Goal: Task Accomplishment & Management: Manage account settings

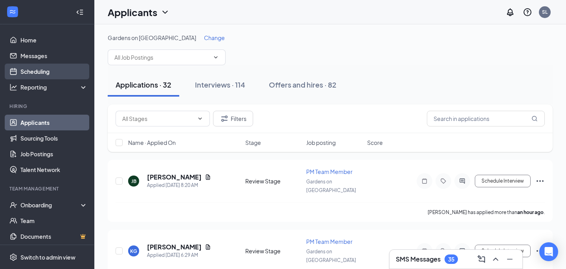
click at [37, 68] on link "Scheduling" at bounding box center [53, 72] width 67 height 16
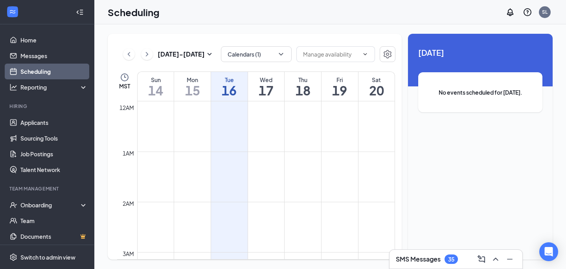
scroll to position [386, 0]
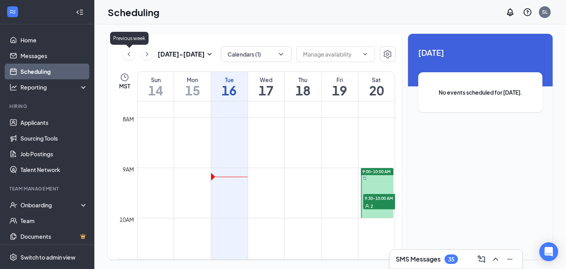
click at [130, 56] on icon "ChevronLeft" at bounding box center [129, 54] width 8 height 9
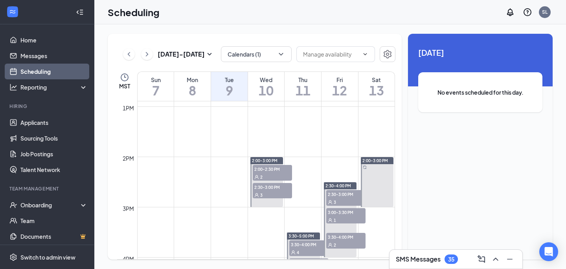
scroll to position [650, 0]
click at [350, 195] on span "2:30-3:00 PM" at bounding box center [345, 193] width 39 height 8
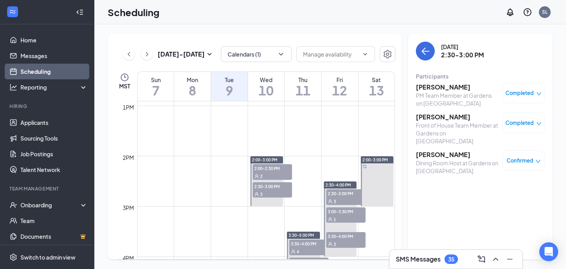
click at [433, 151] on h3 "[PERSON_NAME]" at bounding box center [457, 155] width 83 height 9
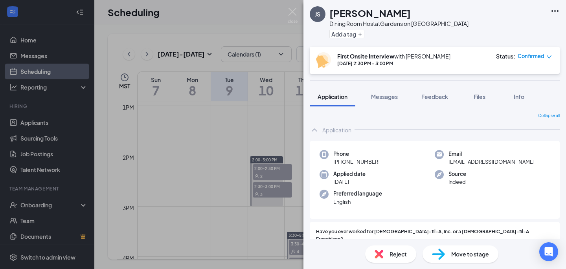
click at [384, 252] on div "Reject" at bounding box center [390, 254] width 51 height 17
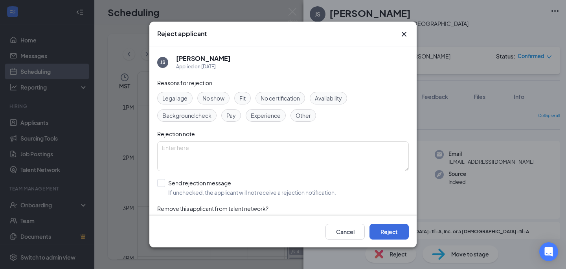
click at [244, 99] on span "Fit" at bounding box center [242, 98] width 6 height 9
click at [163, 184] on input "Send rejection message If unchecked, the applicant will not receive a rejection…" at bounding box center [246, 187] width 179 height 17
checkbox input "true"
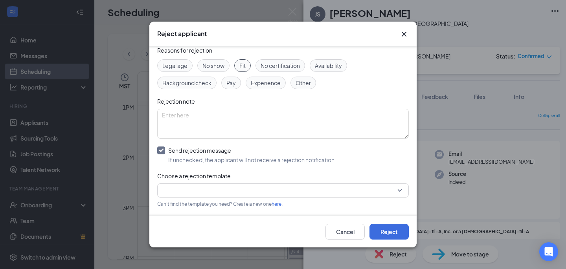
scroll to position [34, 0]
click at [200, 188] on input "search" at bounding box center [280, 188] width 237 height 13
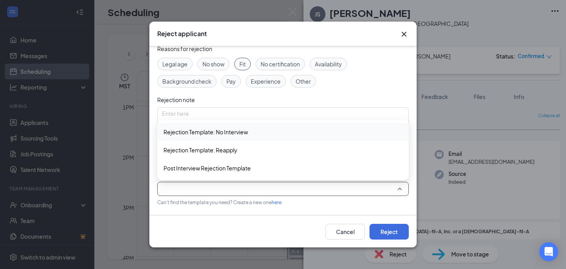
click at [229, 130] on span "Rejection Template: No Interview" at bounding box center [205, 132] width 84 height 9
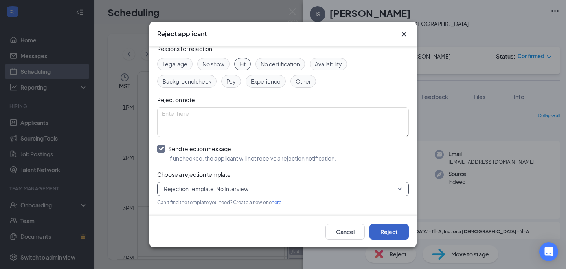
click at [394, 228] on button "Reject" at bounding box center [388, 232] width 39 height 16
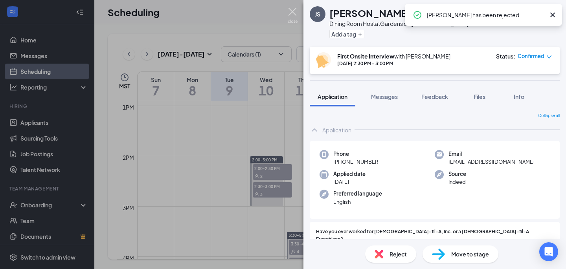
click at [293, 12] on img at bounding box center [293, 15] width 10 height 15
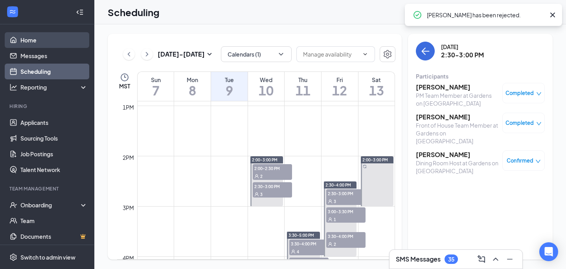
click at [44, 41] on link "Home" at bounding box center [53, 40] width 67 height 16
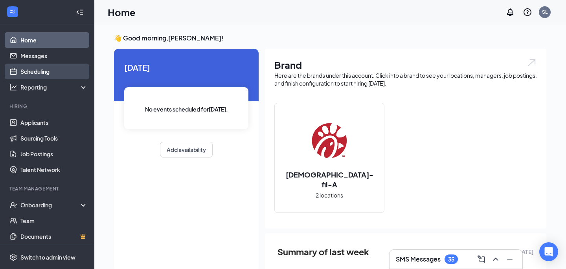
click at [42, 68] on link "Scheduling" at bounding box center [53, 72] width 67 height 16
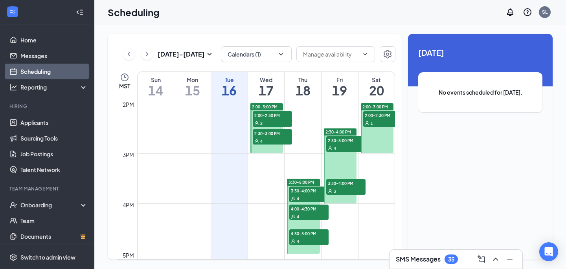
scroll to position [703, 0]
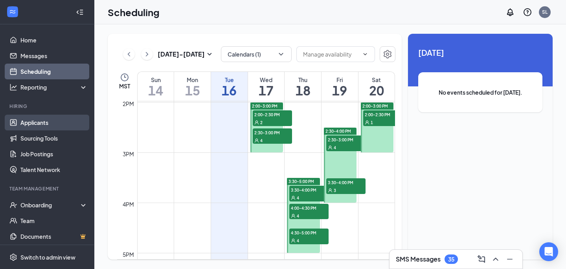
click at [62, 124] on link "Applicants" at bounding box center [53, 123] width 67 height 16
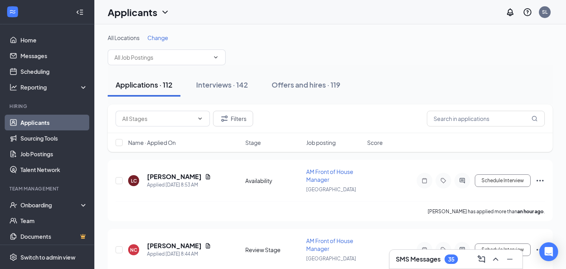
click at [163, 37] on span "Change" at bounding box center [157, 37] width 21 height 7
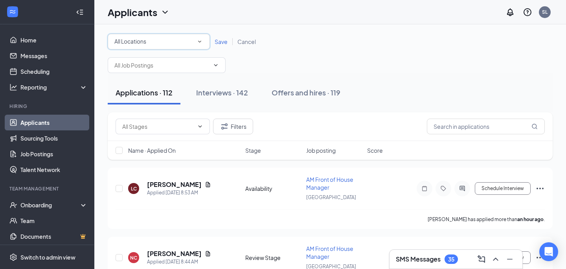
click at [169, 39] on div "All Locations" at bounding box center [158, 41] width 89 height 9
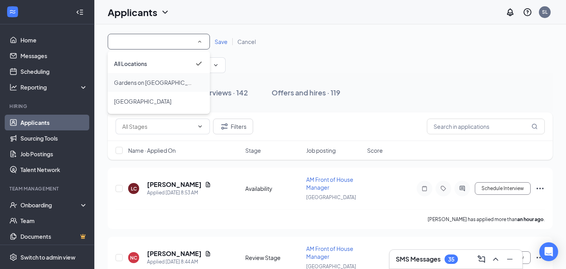
click at [169, 81] on div "Gardens on [GEOGRAPHIC_DATA]" at bounding box center [159, 82] width 90 height 9
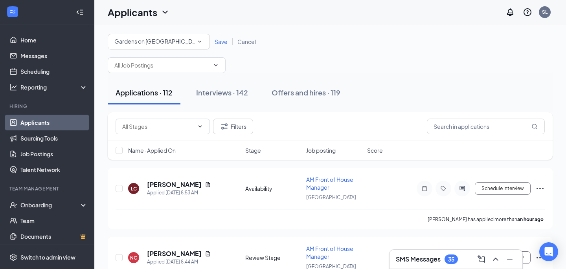
click at [222, 40] on span "Save" at bounding box center [221, 41] width 13 height 7
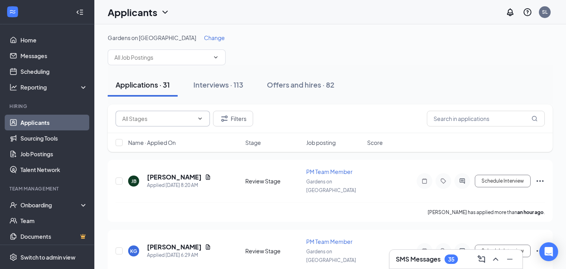
click at [177, 118] on input "text" at bounding box center [158, 118] width 72 height 9
click at [177, 151] on div "Review Stage (28)" at bounding box center [170, 151] width 82 height 9
type input "Review Stage (28)"
